Goal: Task Accomplishment & Management: Use online tool/utility

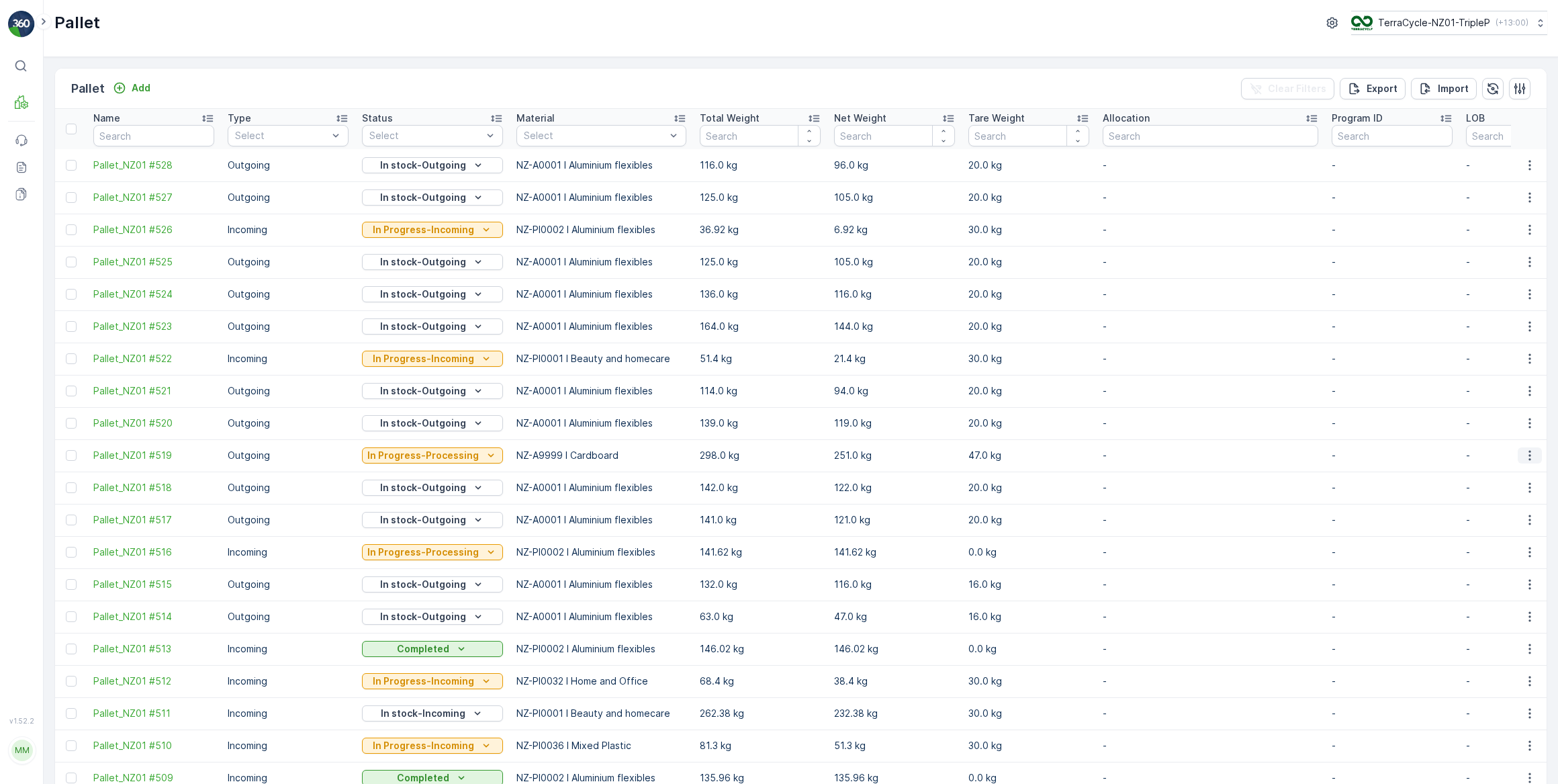
click at [1529, 455] on icon "button" at bounding box center [1530, 456] width 2 height 10
click at [415, 456] on p "In Progress-Processing" at bounding box center [422, 456] width 111 height 13
click at [446, 644] on span "Collected - Cardboard" at bounding box center [422, 644] width 103 height 13
click at [1529, 456] on icon "button" at bounding box center [1530, 456] width 13 height 13
click at [1508, 476] on span "See More Details" at bounding box center [1514, 475] width 78 height 13
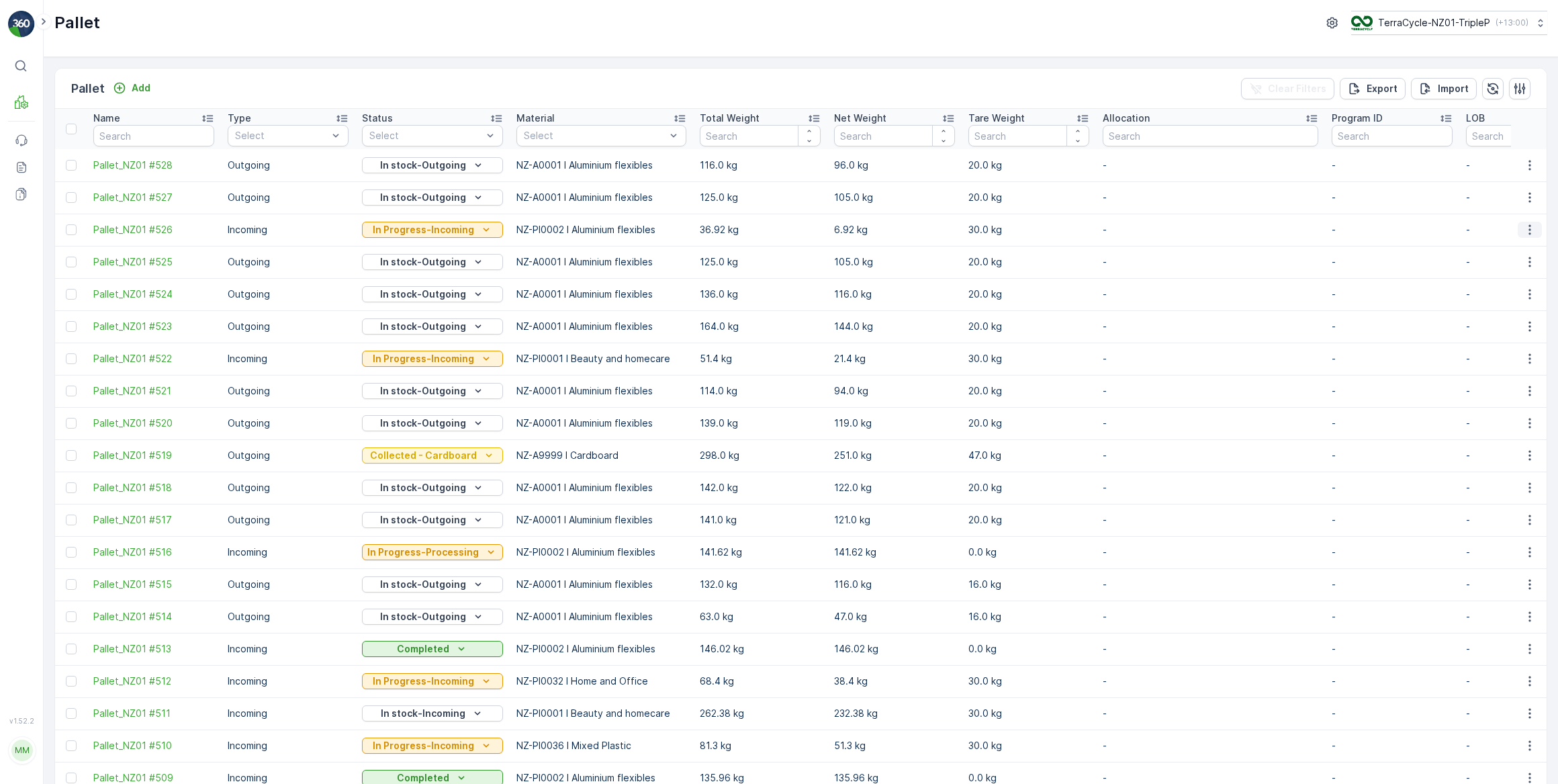
click at [1529, 230] on icon "button" at bounding box center [1530, 230] width 13 height 13
click at [1486, 323] on span "Print QR" at bounding box center [1493, 325] width 37 height 13
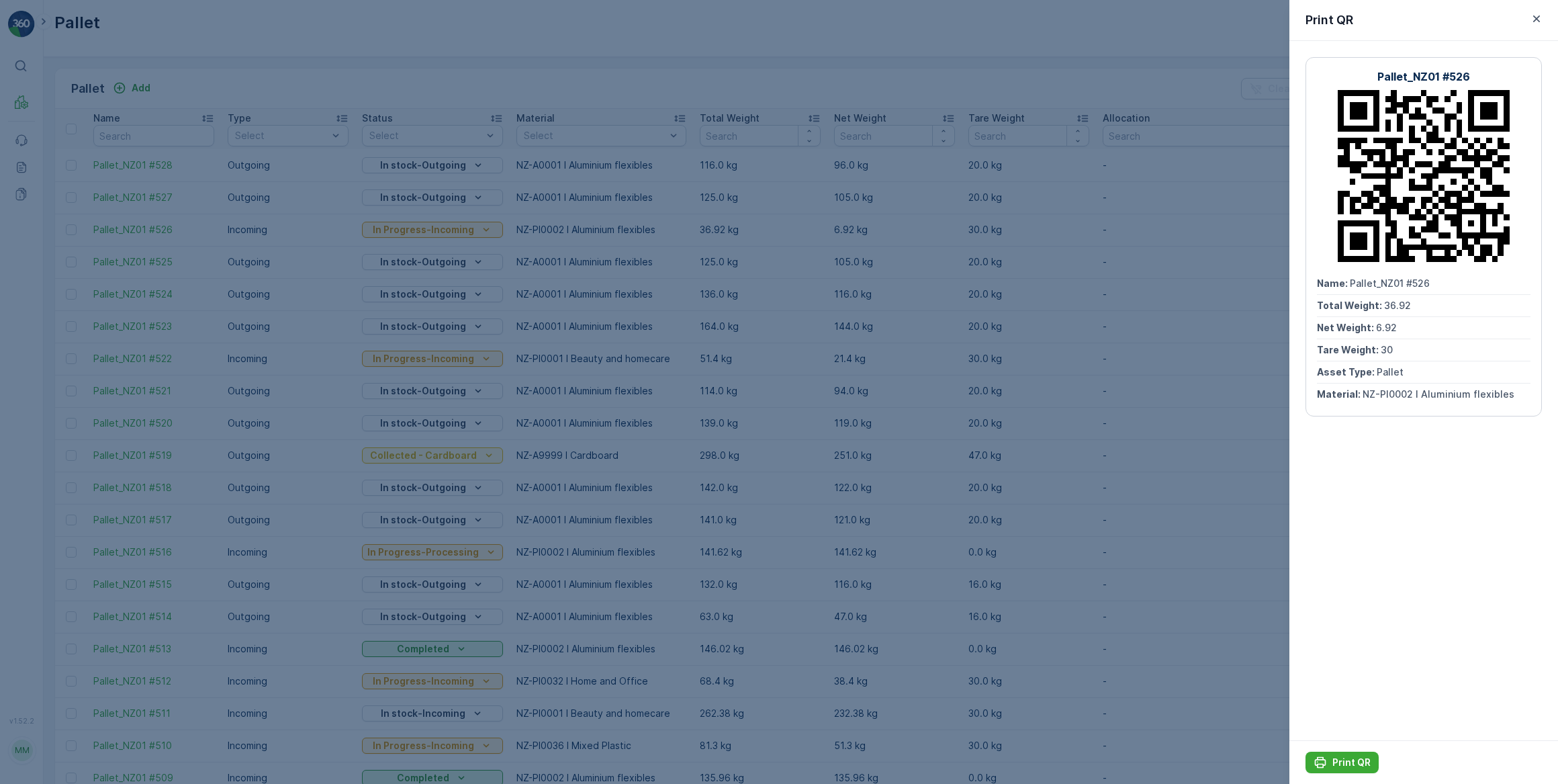
drag, startPoint x: 1535, startPoint y: 19, endPoint x: 1522, endPoint y: 27, distance: 15.3
click at [1535, 20] on icon "button" at bounding box center [1537, 19] width 13 height 13
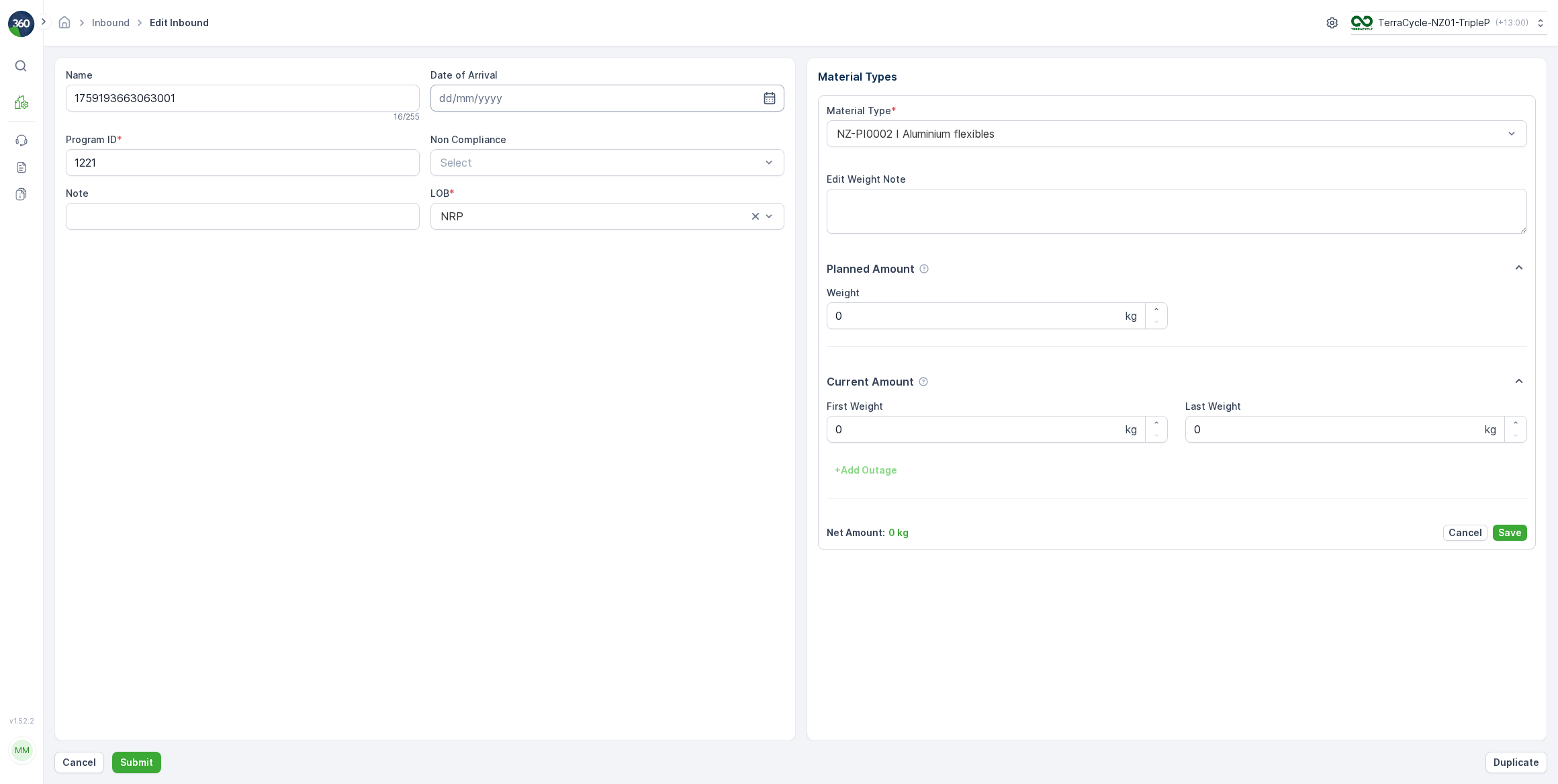
click at [525, 95] on input at bounding box center [608, 98] width 354 height 27
click at [524, 240] on div "15" at bounding box center [526, 236] width 22 height 22
type input "[DATE]"
click at [860, 422] on Weight "0" at bounding box center [998, 429] width 342 height 27
click at [112, 752] on button "Submit" at bounding box center [137, 762] width 49 height 22
